Goal: Find specific page/section: Find specific page/section

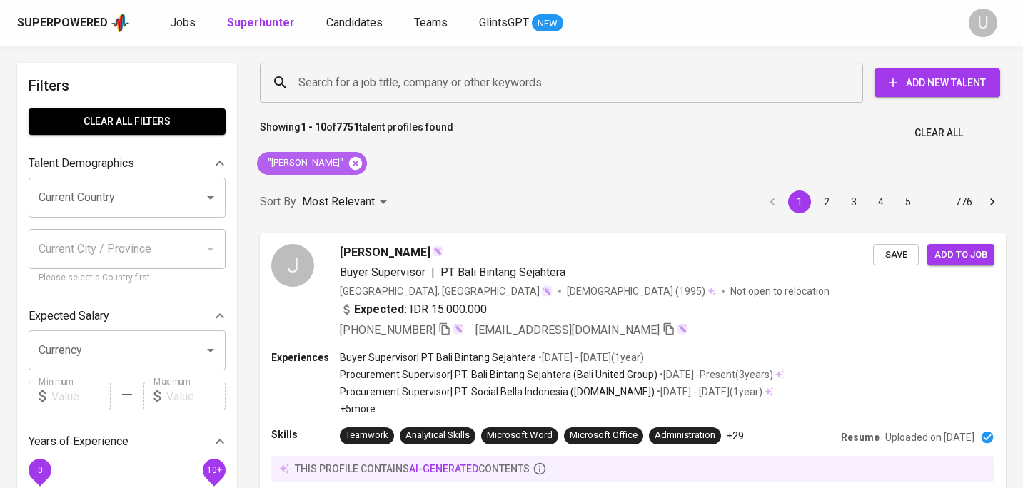
click at [348, 165] on icon at bounding box center [356, 164] width 16 height 16
click at [342, 65] on div "Search for a job title, company or other keywords" at bounding box center [561, 83] width 603 height 40
click at [342, 70] on input "Search for a job title, company or other keywords" at bounding box center [565, 82] width 541 height 27
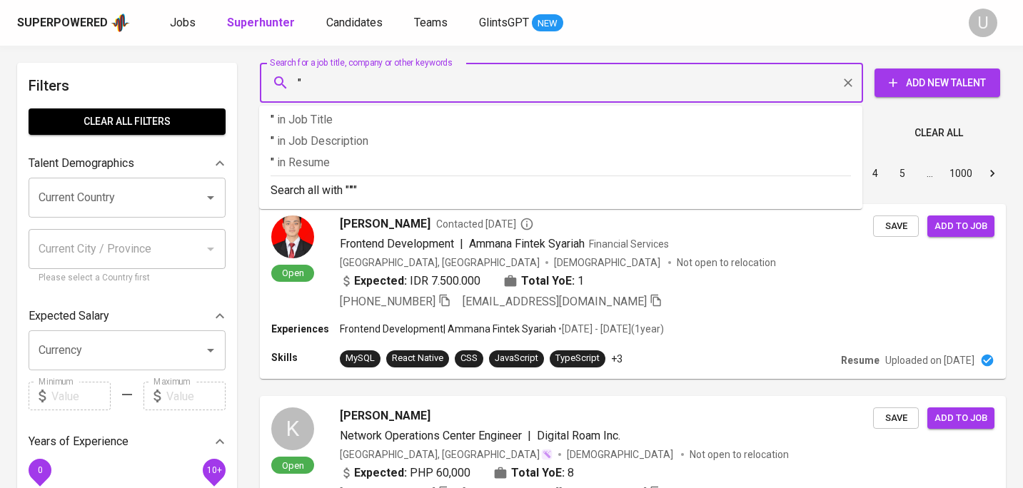
paste input "Fradhea Naufal"
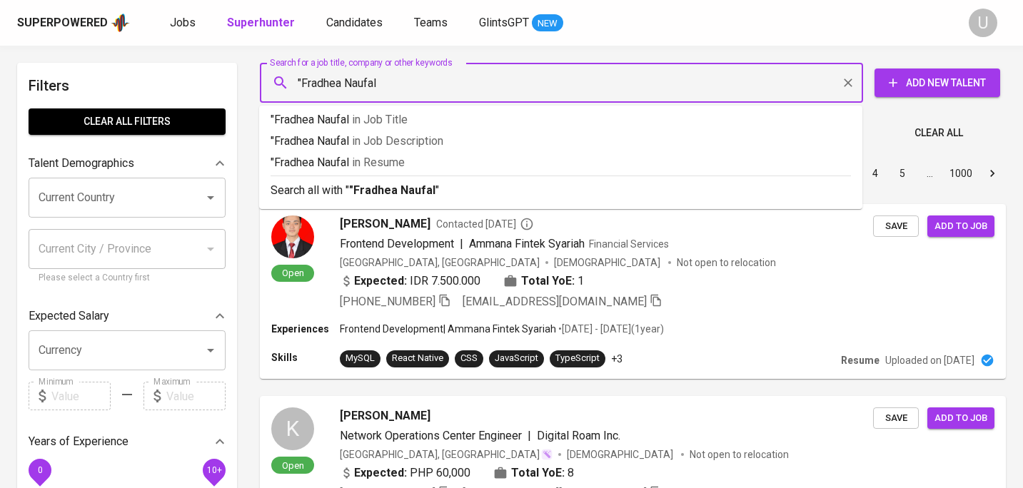
type input ""Fradhea Naufal""
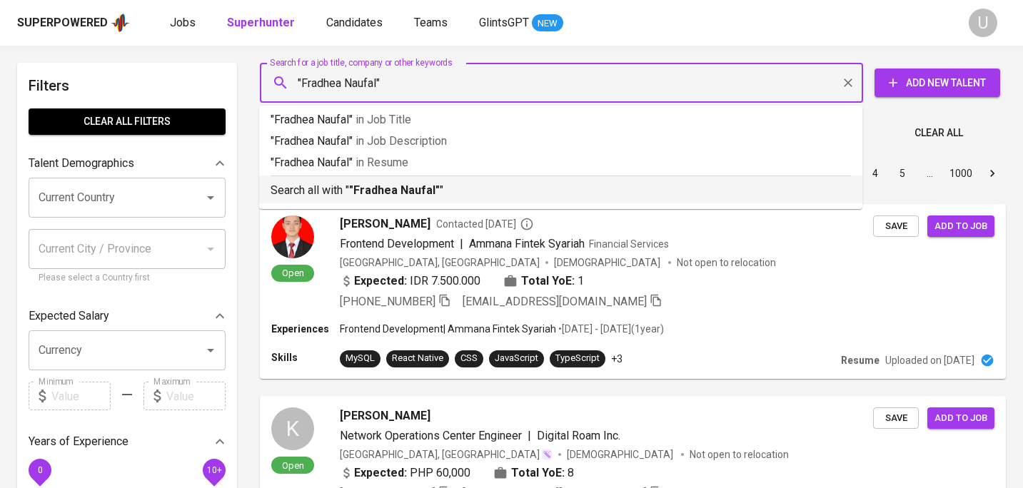
click at [338, 193] on p "Search all with " "Fradhea Naufal" "" at bounding box center [561, 190] width 581 height 17
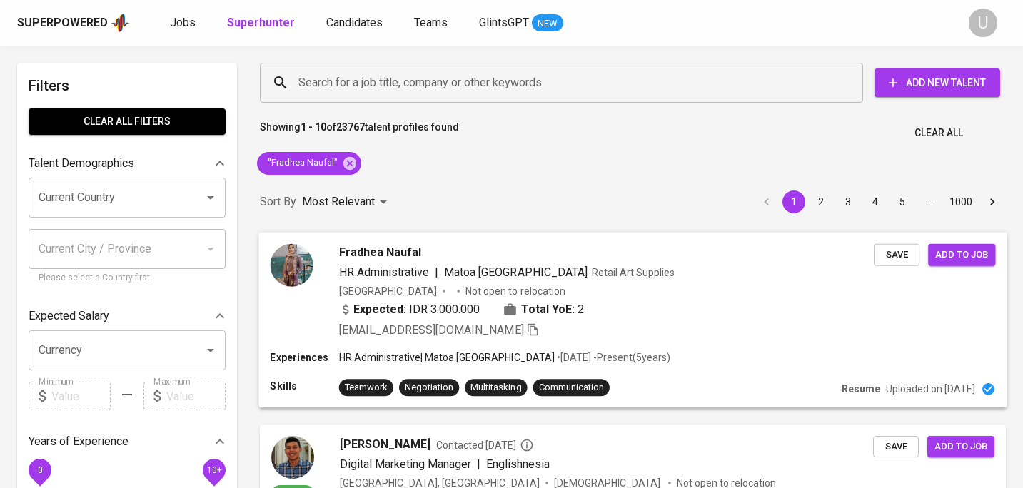
click at [465, 315] on div "Expected: IDR 3.000.000" at bounding box center [409, 309] width 141 height 17
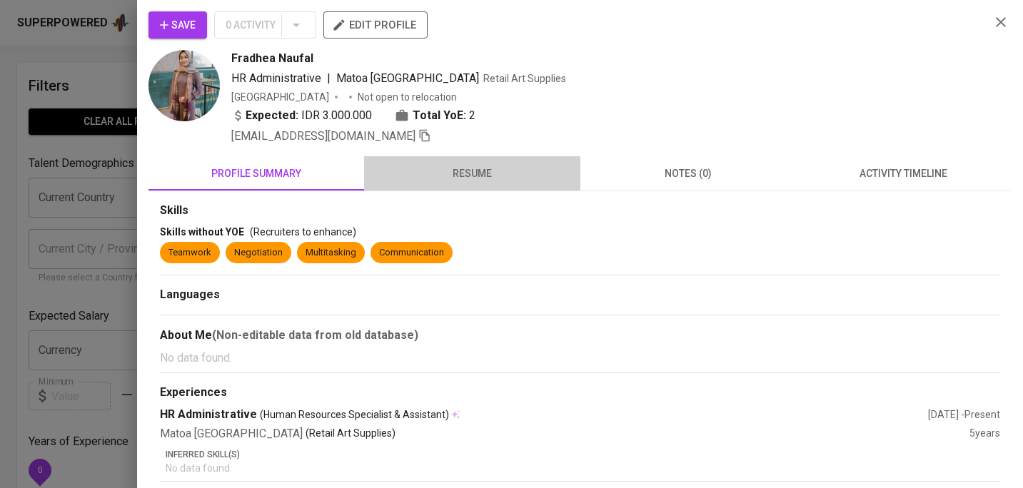
click at [491, 176] on span "resume" at bounding box center [472, 174] width 199 height 18
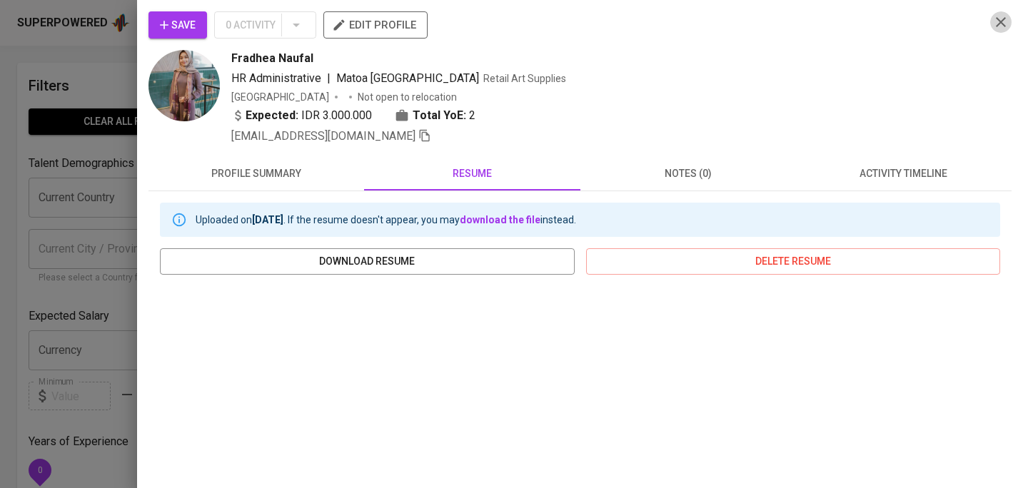
click at [997, 23] on icon "button" at bounding box center [1001, 22] width 17 height 17
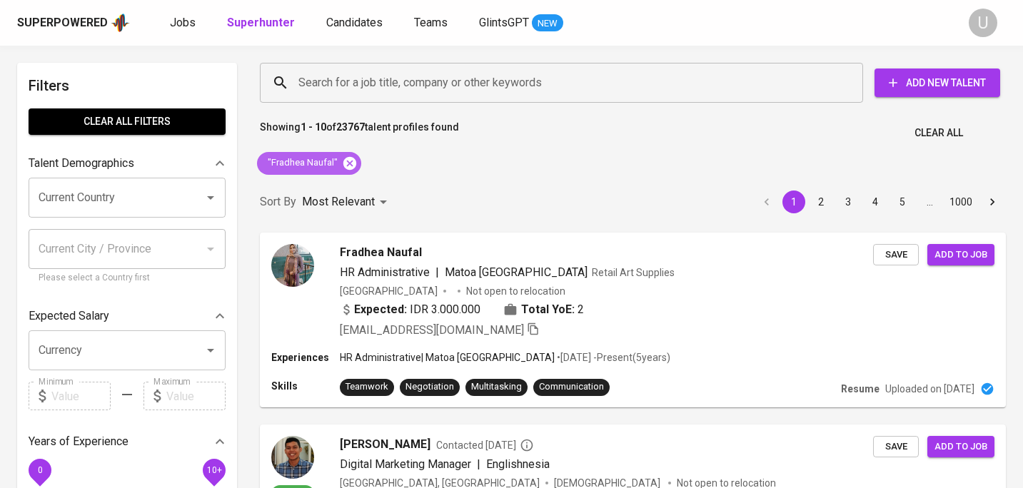
click at [348, 166] on icon at bounding box center [349, 162] width 13 height 13
click at [352, 79] on input "Search for a job title, company or other keywords" at bounding box center [565, 82] width 541 height 27
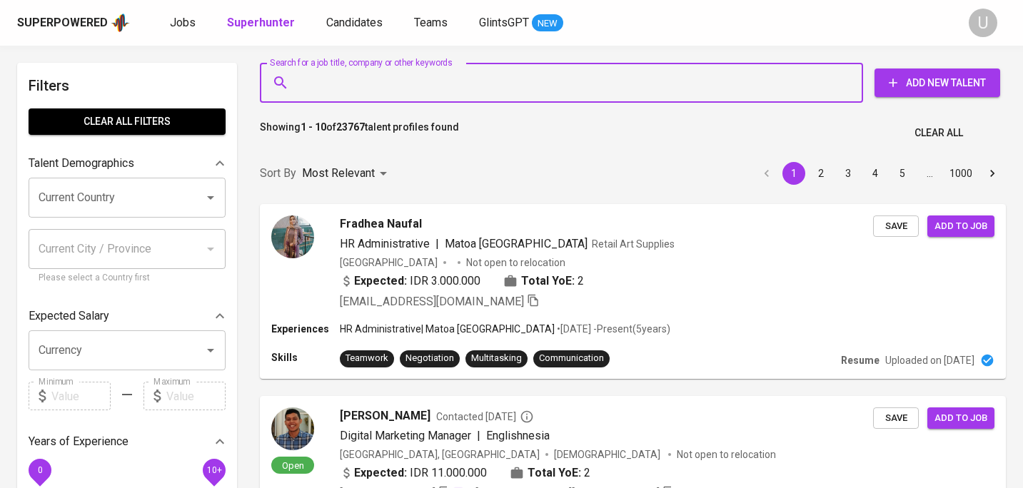
click at [356, 85] on input "Search for a job title, company or other keywords" at bounding box center [565, 82] width 541 height 27
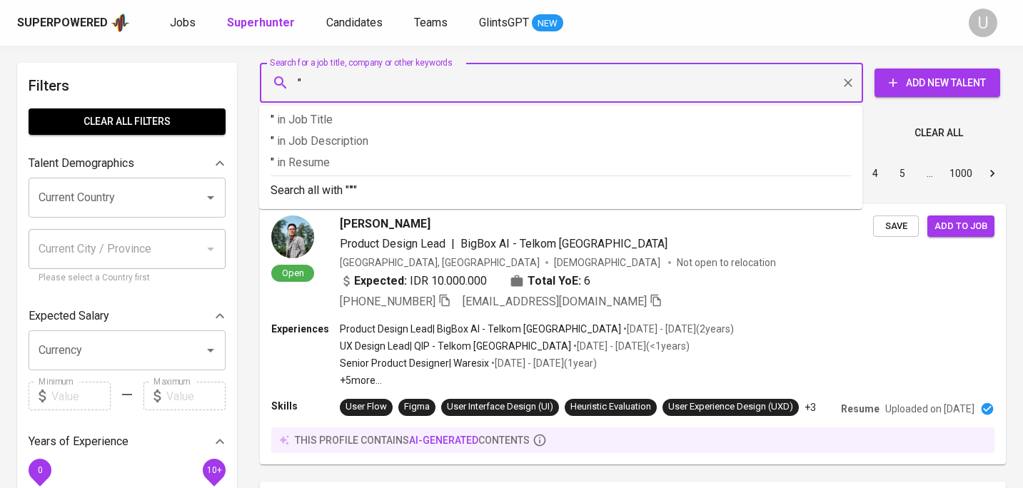
paste input "Fatmawati Supanji"
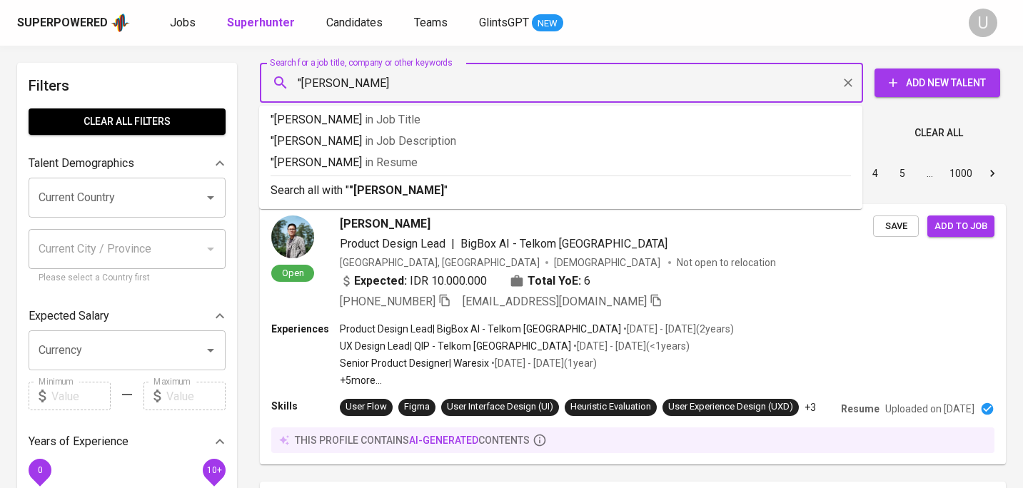
type input ""[PERSON_NAME]""
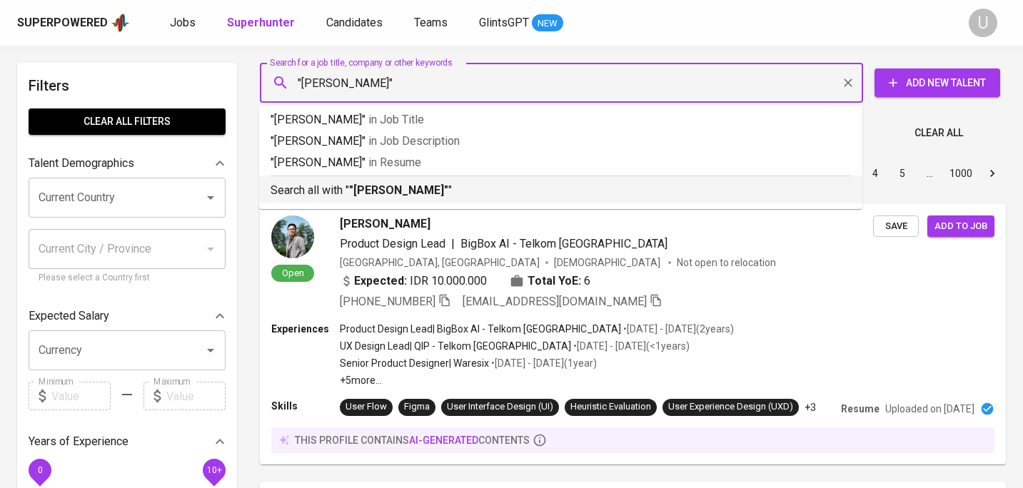
click at [356, 202] on li "Search all with " "Fatmawati Supanji" "" at bounding box center [560, 190] width 603 height 28
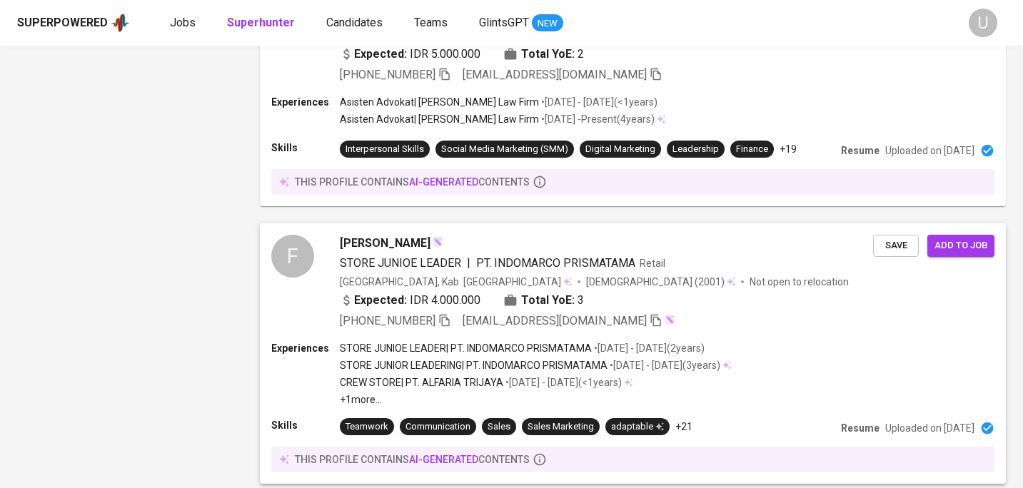
scroll to position [2407, 0]
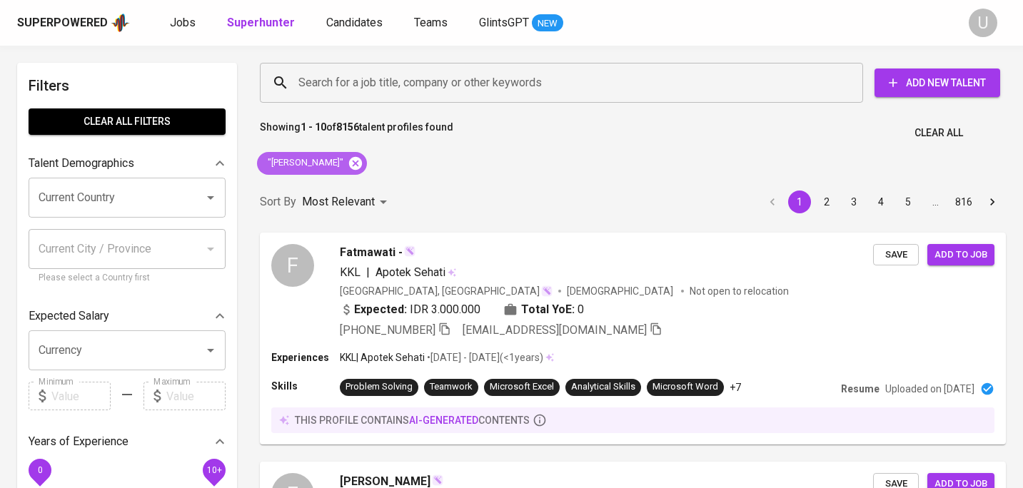
click at [362, 169] on icon at bounding box center [355, 162] width 13 height 13
click at [355, 90] on input "Search for a job title, company or other keywords" at bounding box center [565, 82] width 541 height 27
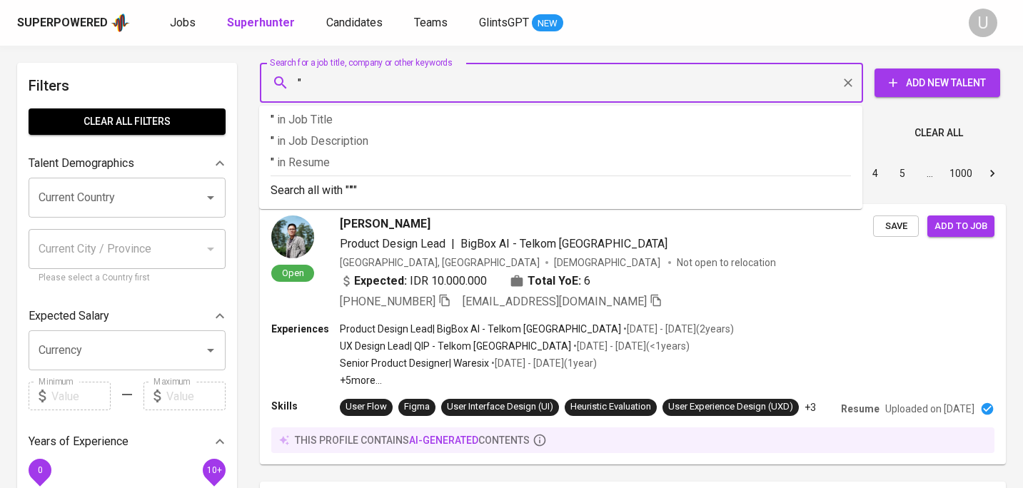
paste input "[PERSON_NAME]"
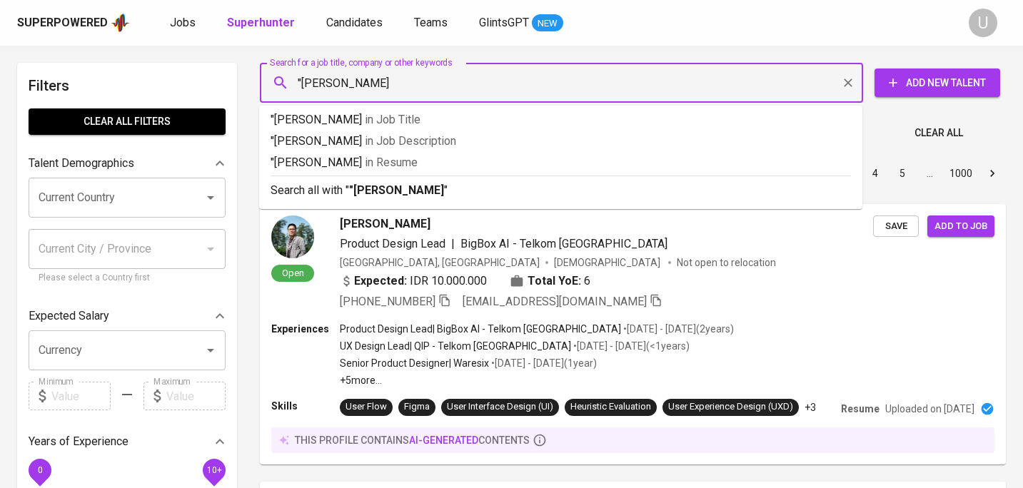
type input ""[PERSON_NAME]""
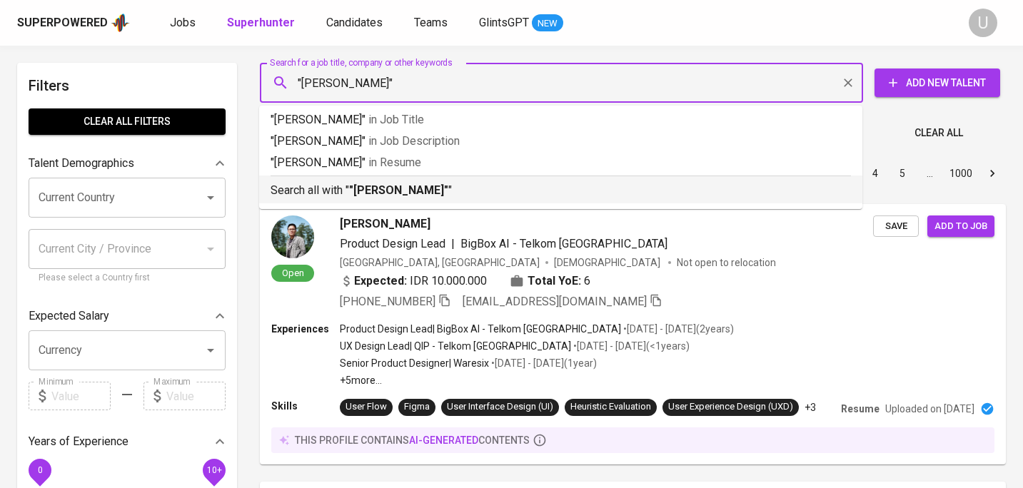
click at [378, 182] on p "Search all with " "[PERSON_NAME]" "" at bounding box center [561, 190] width 581 height 17
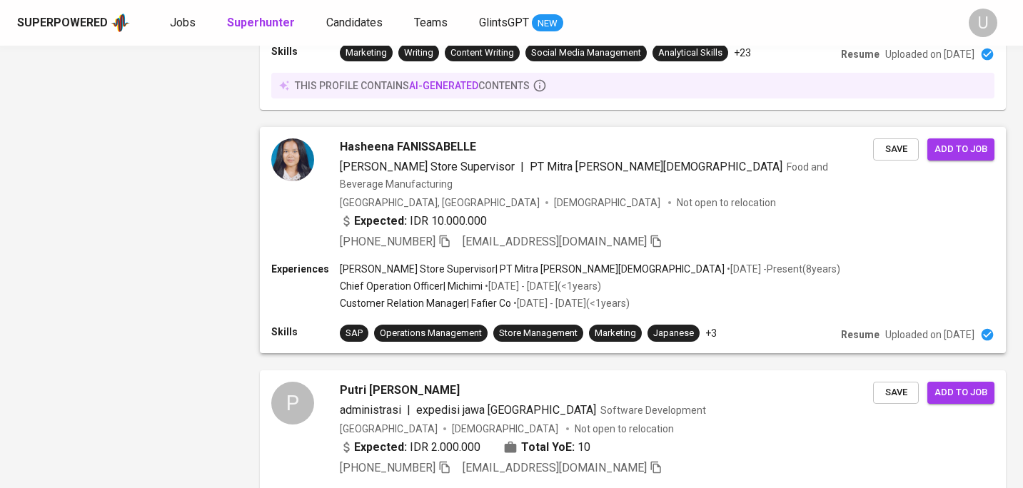
scroll to position [2224, 0]
